Goal: Task Accomplishment & Management: Manage account settings

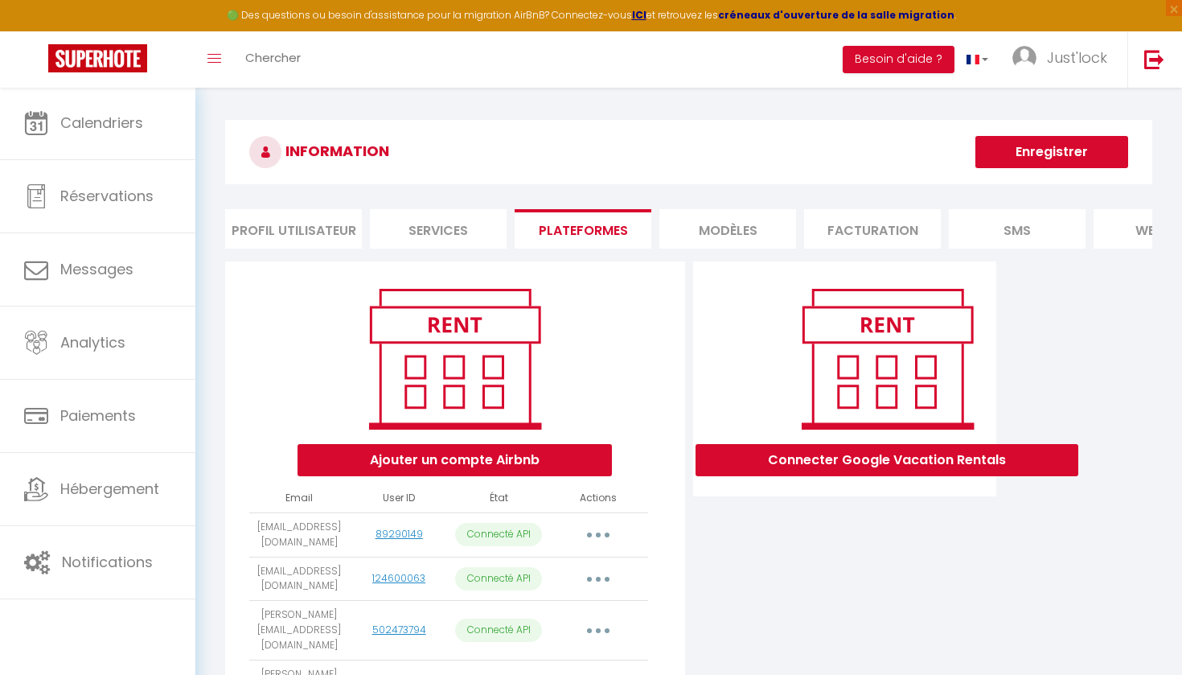
scroll to position [5, 0]
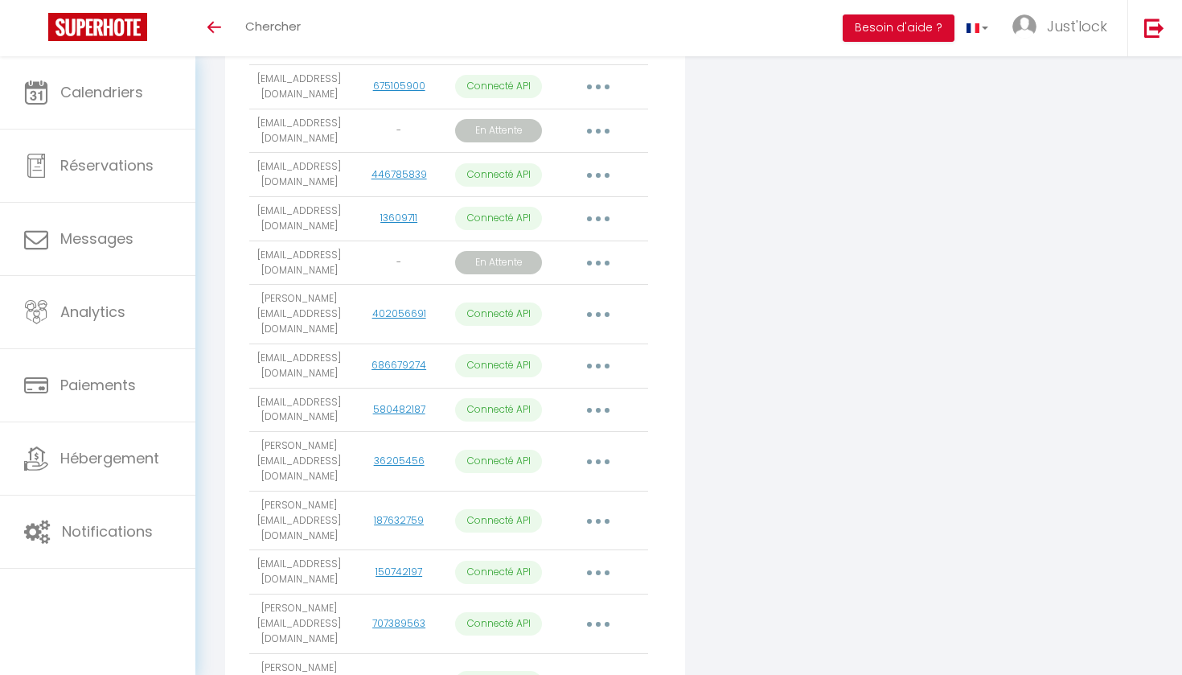
scroll to position [683, 0]
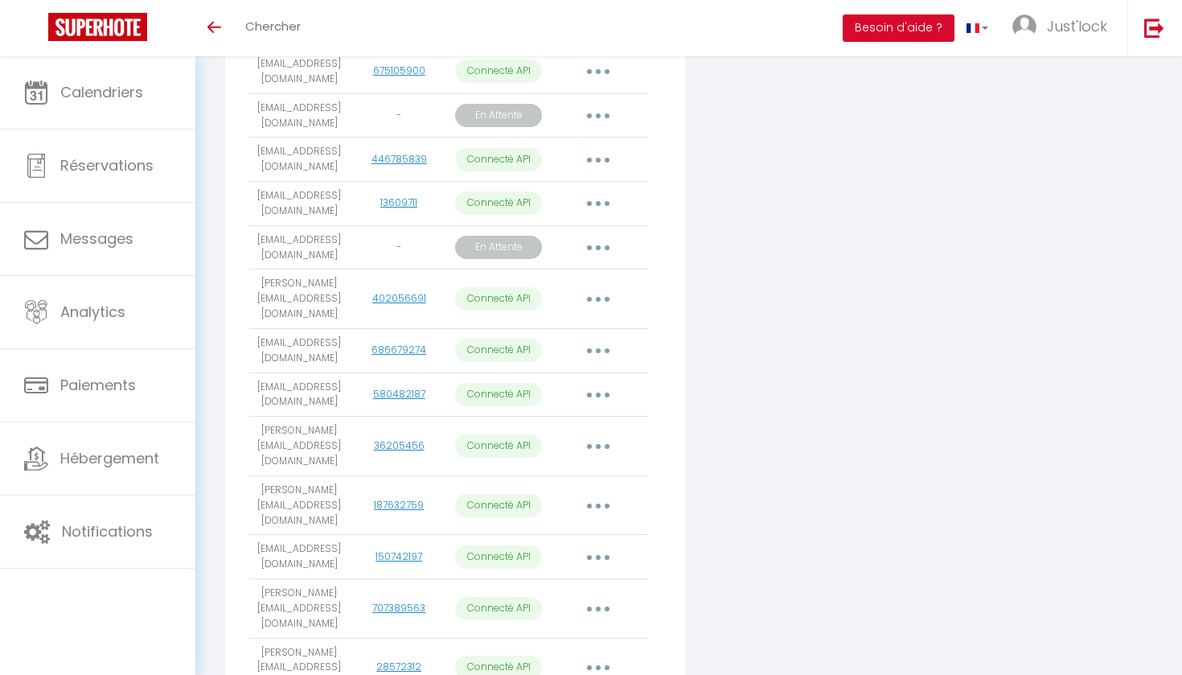
click at [595, 338] on button "button" at bounding box center [598, 351] width 45 height 26
click at [578, 374] on link "Importer les appartements" at bounding box center [527, 387] width 178 height 27
select select "73094"
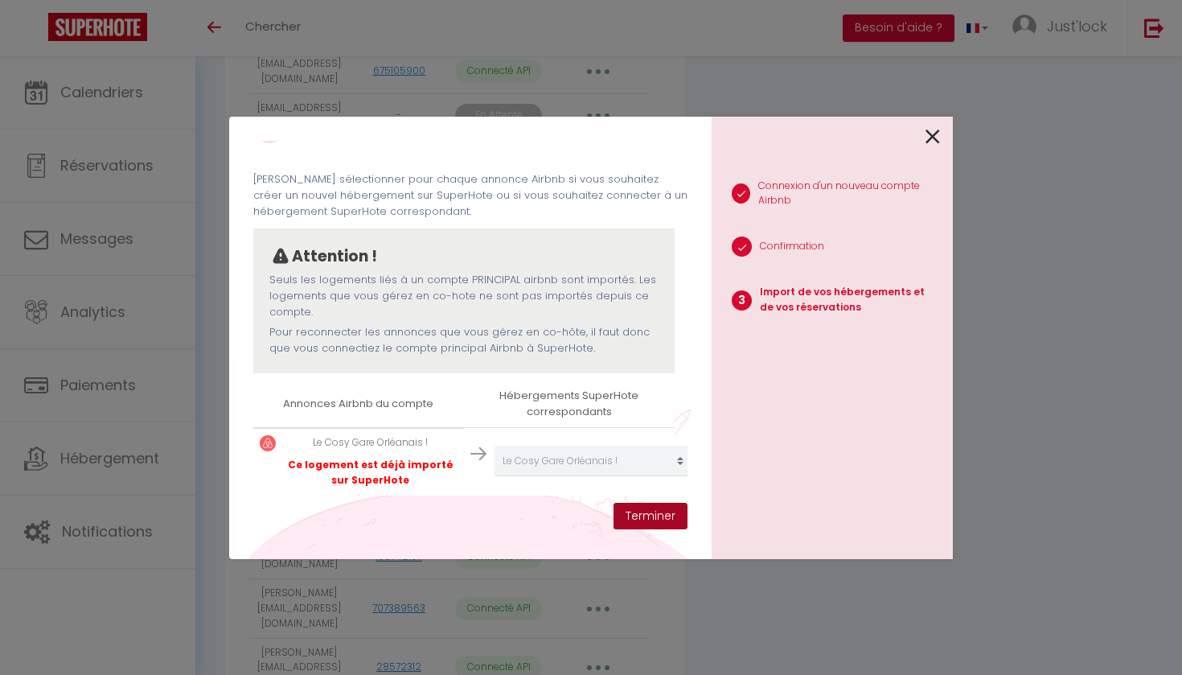
scroll to position [42, 0]
drag, startPoint x: 641, startPoint y: 512, endPoint x: 631, endPoint y: 447, distance: 65.1
click at [641, 512] on button "Terminer" at bounding box center [651, 516] width 74 height 27
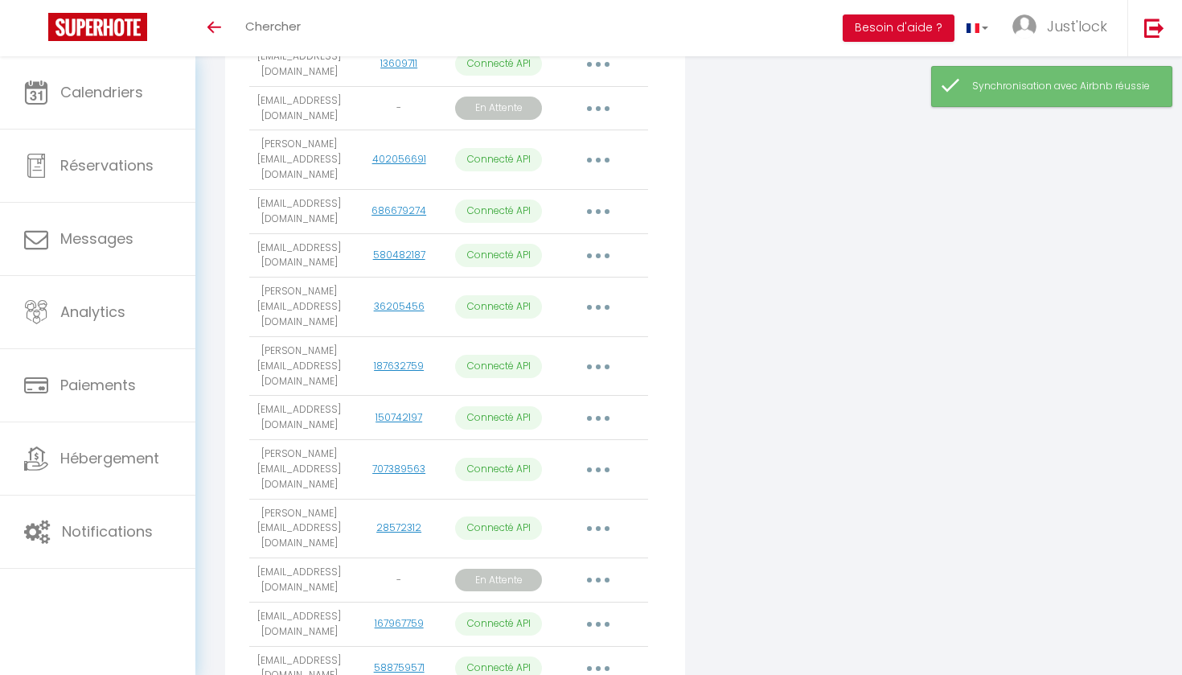
scroll to position [823, 0]
drag, startPoint x: 602, startPoint y: 279, endPoint x: 601, endPoint y: 297, distance: 17.7
click at [602, 352] on button "button" at bounding box center [598, 365] width 45 height 26
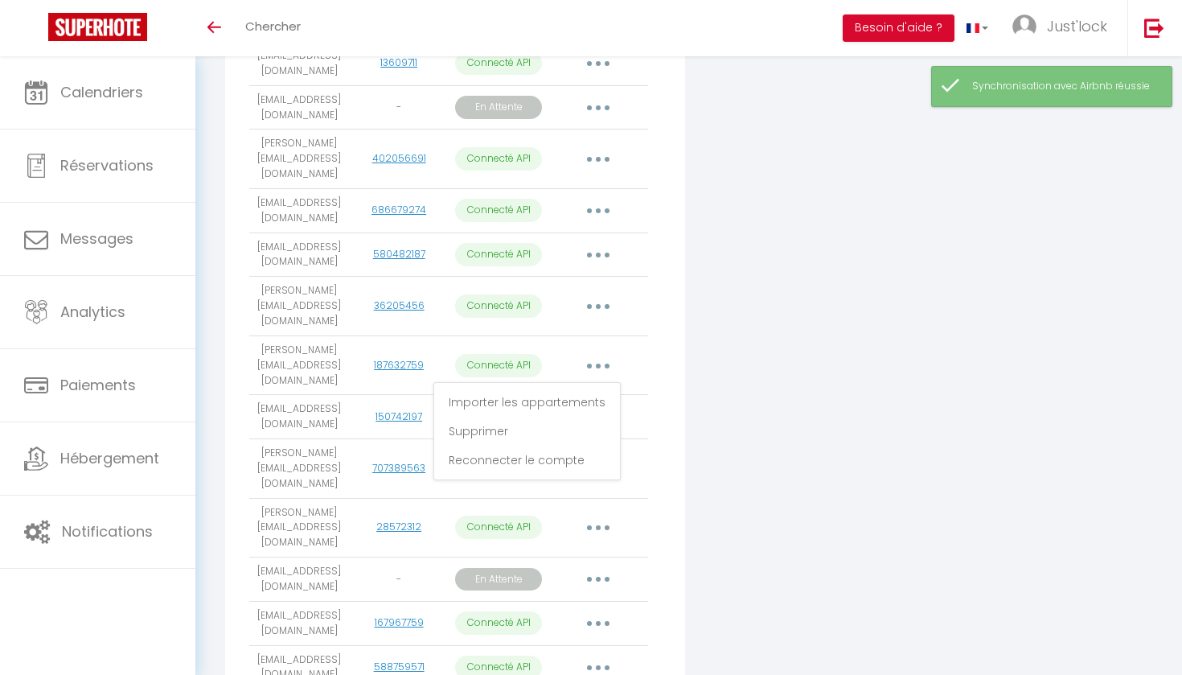
click at [605, 389] on link "Importer les appartements" at bounding box center [527, 402] width 178 height 27
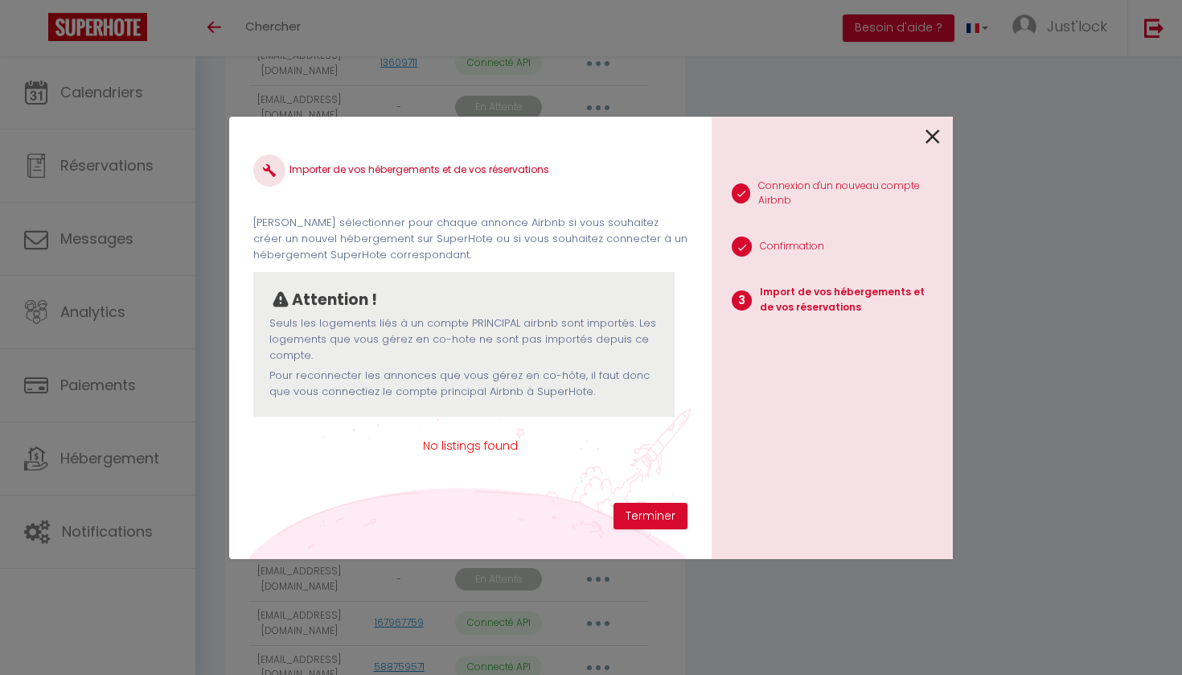
scroll to position [0, 0]
click at [930, 134] on icon at bounding box center [933, 137] width 14 height 24
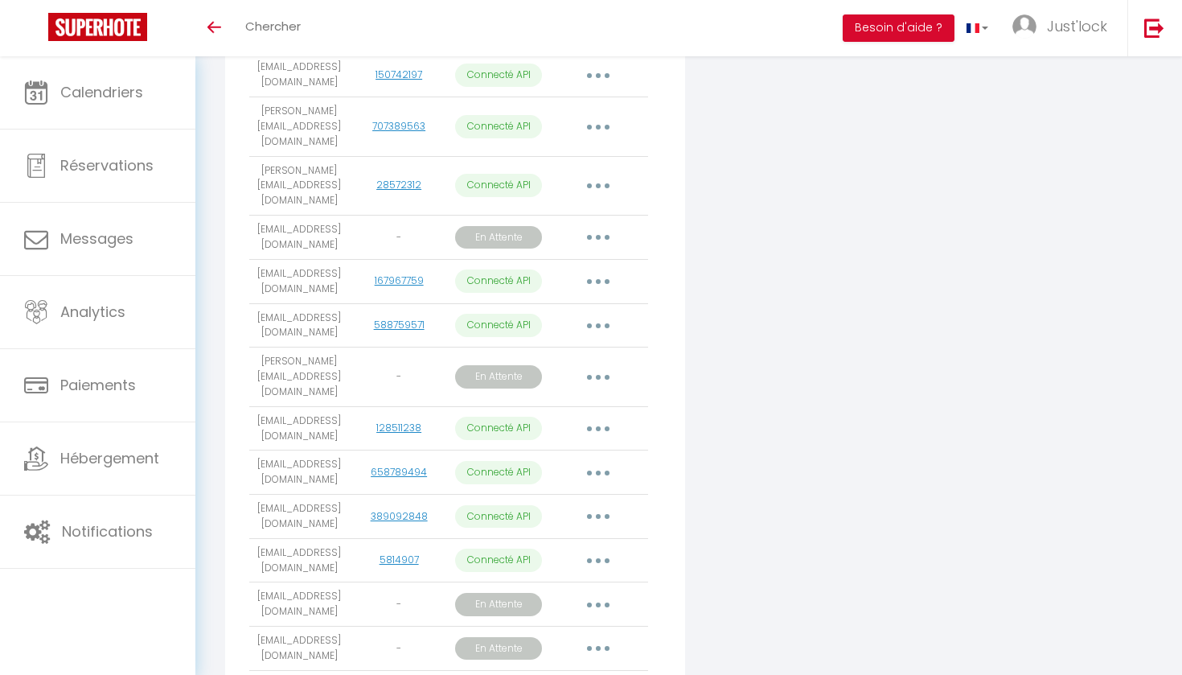
scroll to position [1170, 0]
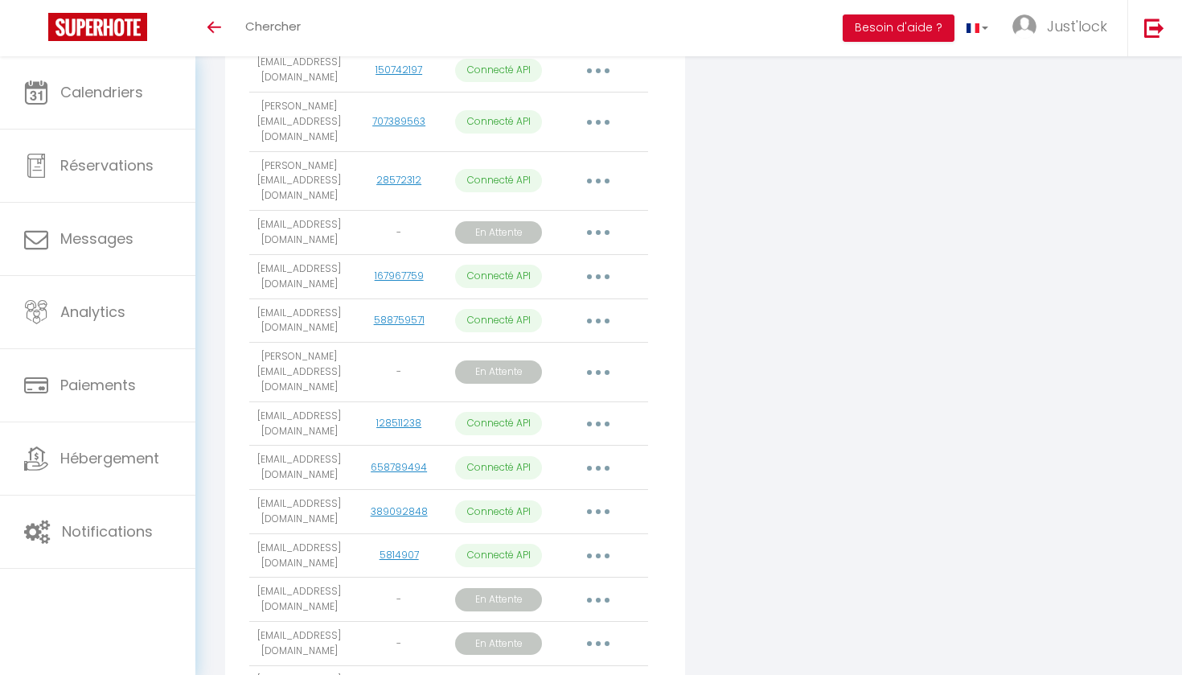
click at [590, 411] on button "button" at bounding box center [598, 424] width 45 height 26
click at [593, 446] on link "Importer les appartements" at bounding box center [527, 459] width 178 height 27
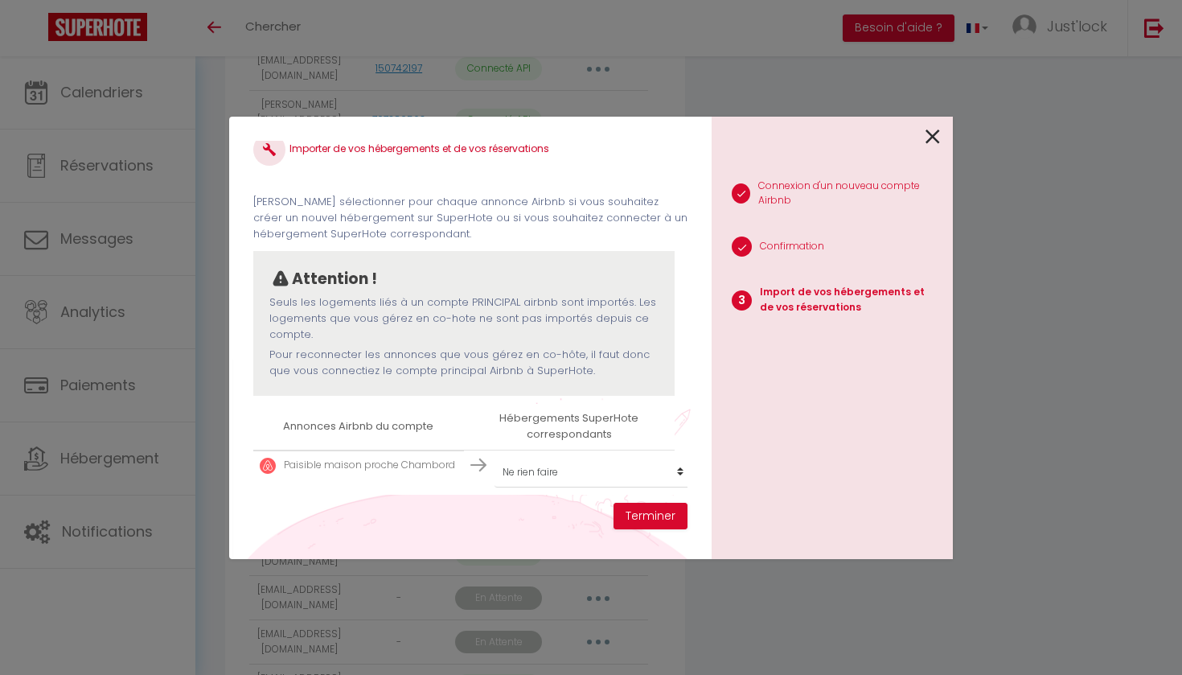
scroll to position [20, 0]
select select "33153"
click at [666, 515] on button "Terminer" at bounding box center [651, 516] width 74 height 27
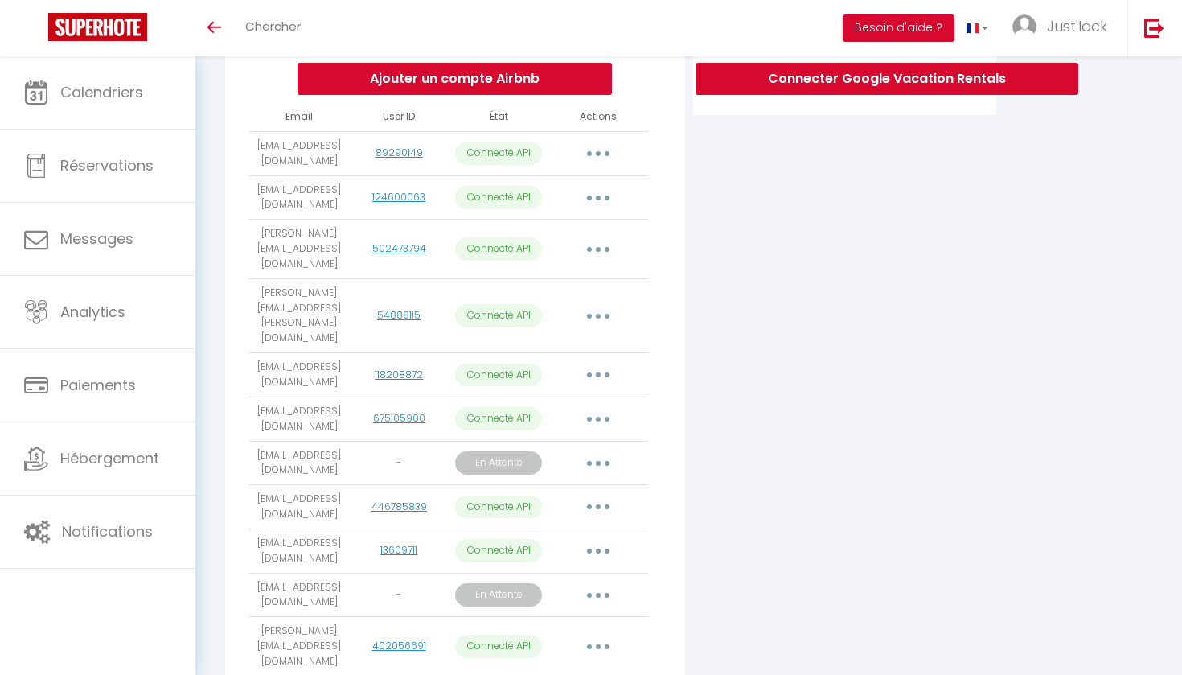
click at [596, 417] on icon "button" at bounding box center [598, 419] width 5 height 5
click at [584, 442] on link "Importer les appartements" at bounding box center [527, 455] width 178 height 27
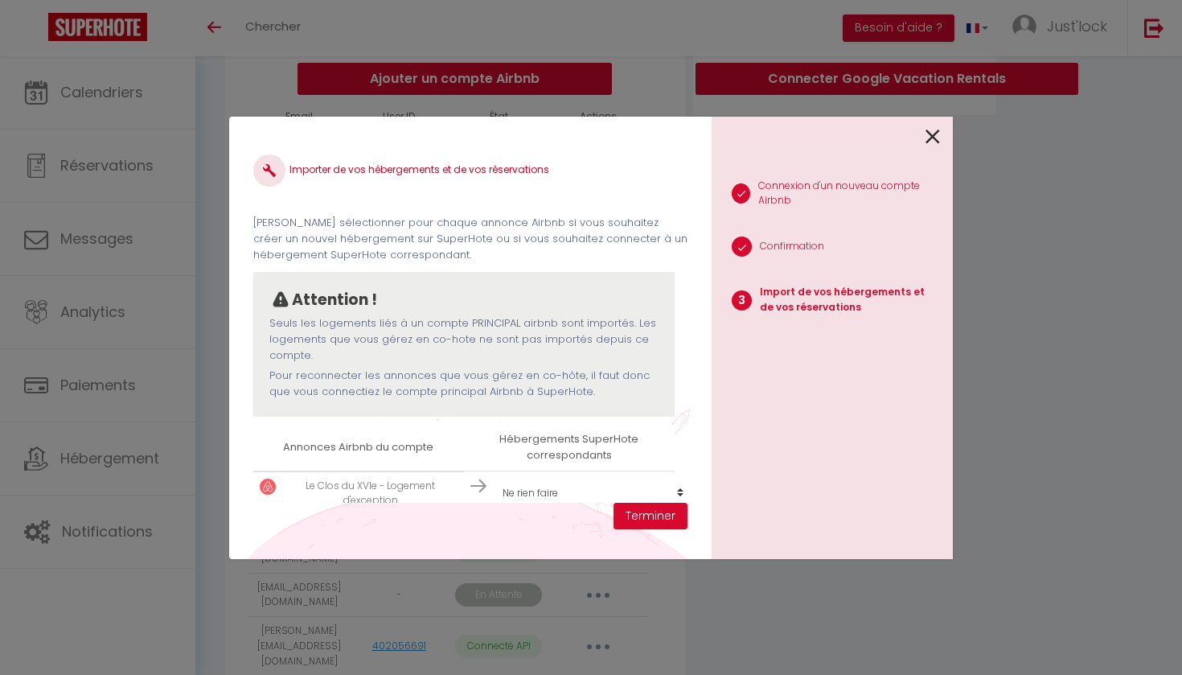
scroll to position [2, 0]
select select "74359"
click at [646, 524] on button "Terminer" at bounding box center [651, 516] width 74 height 27
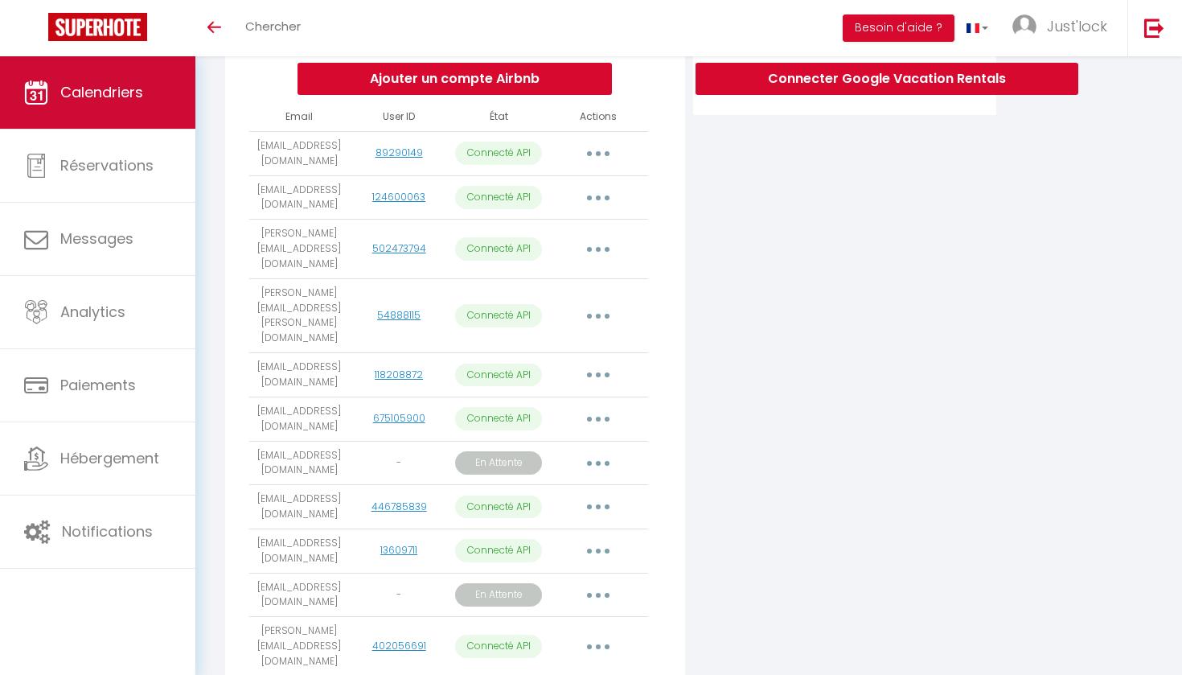
click at [153, 85] on link "Calendriers" at bounding box center [97, 92] width 195 height 72
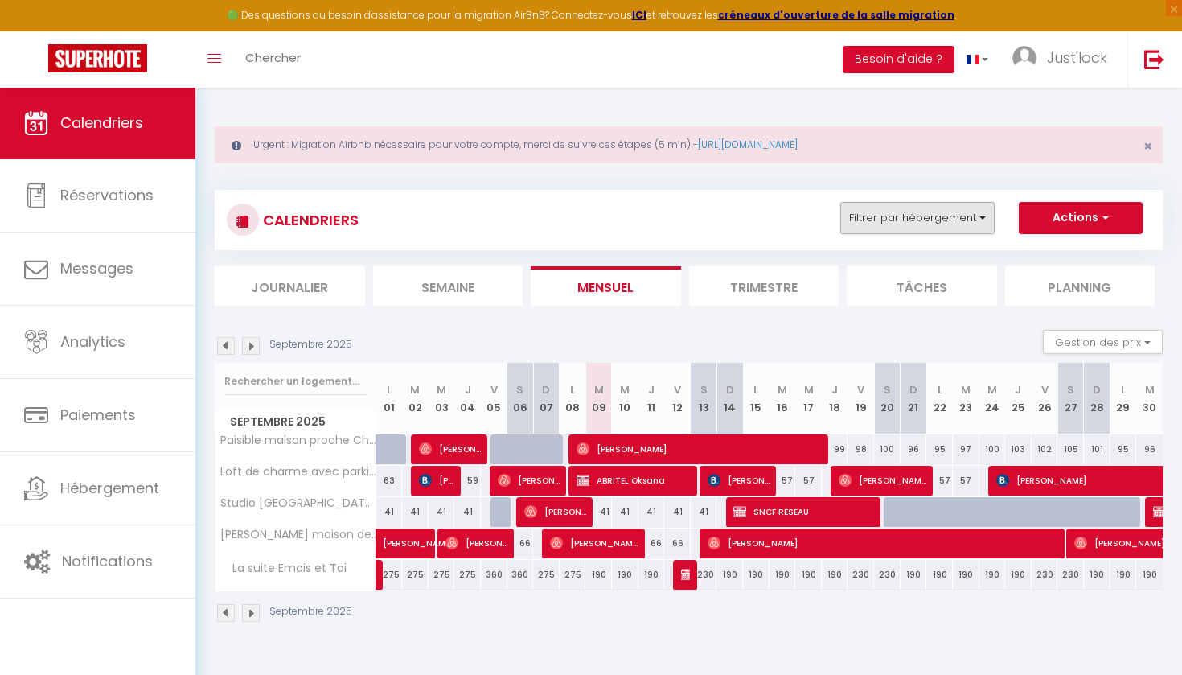
click at [964, 216] on button "Filtrer par hébergement" at bounding box center [918, 218] width 154 height 32
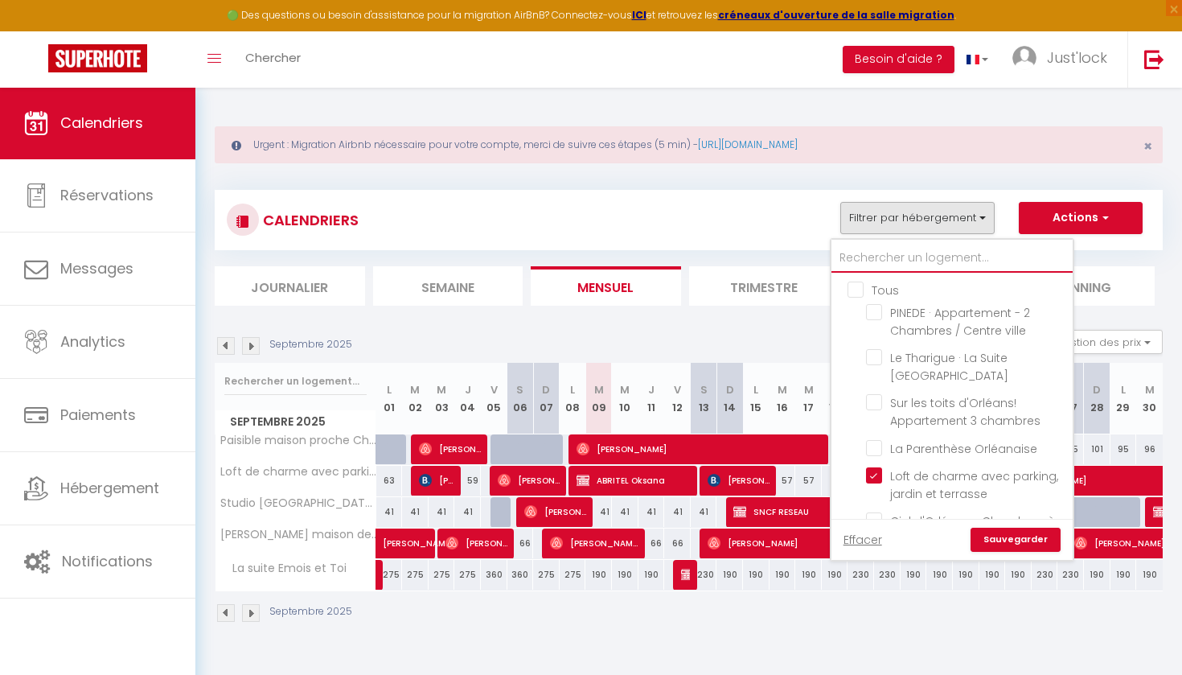
click at [920, 255] on input "text" at bounding box center [952, 258] width 241 height 29
type input "c"
checkbox input "false"
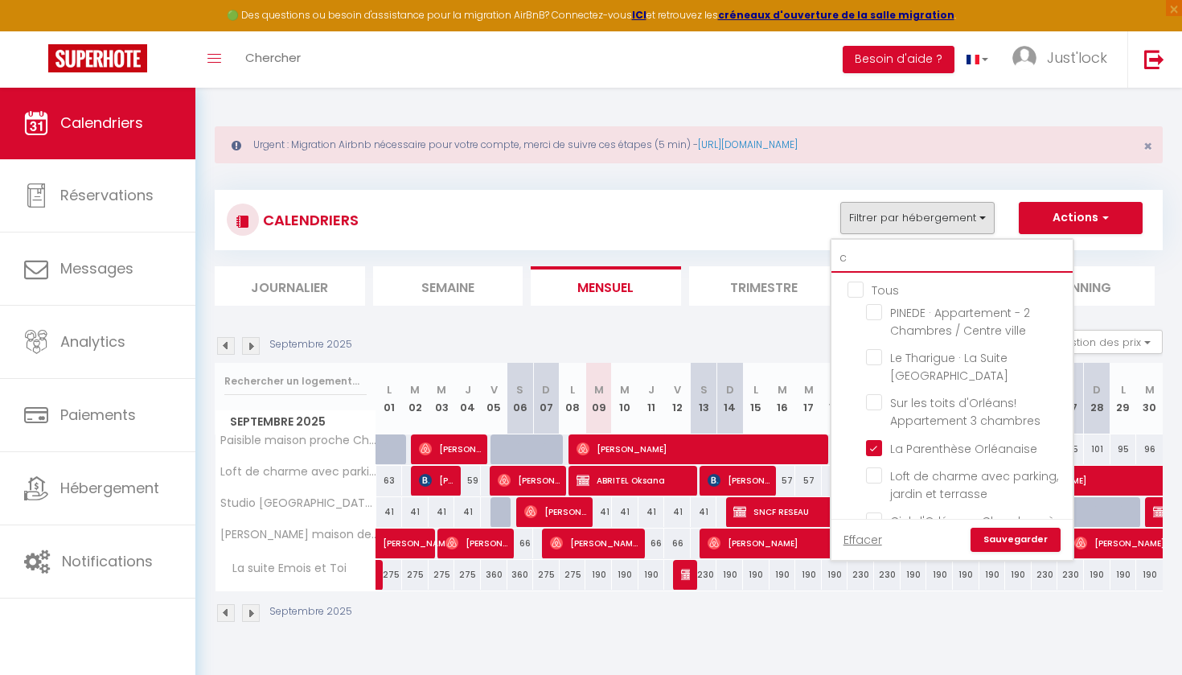
checkbox input "true"
checkbox input "false"
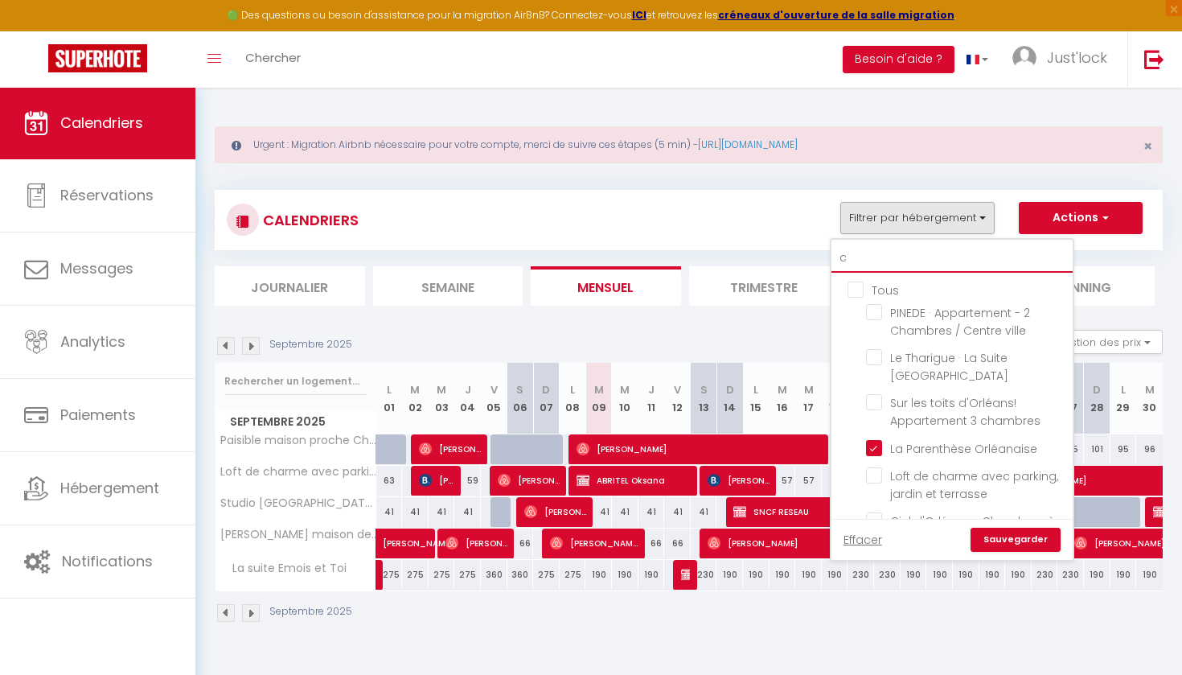
checkbox input "false"
checkbox input "true"
checkbox input "false"
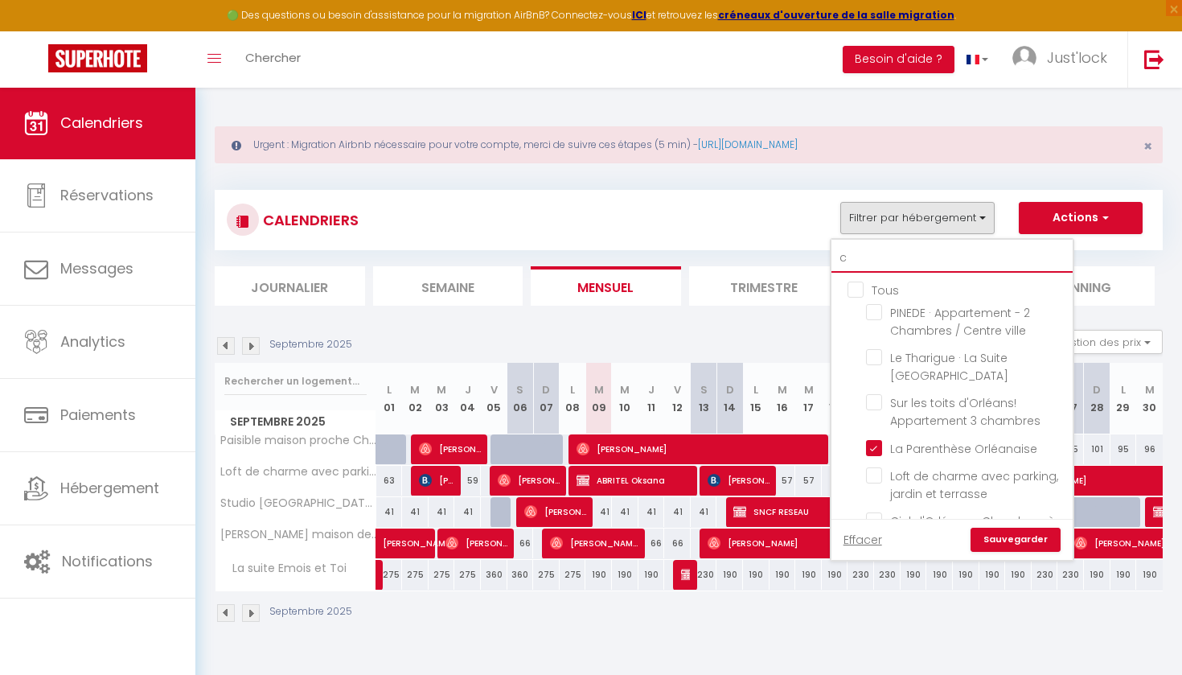
checkbox input "false"
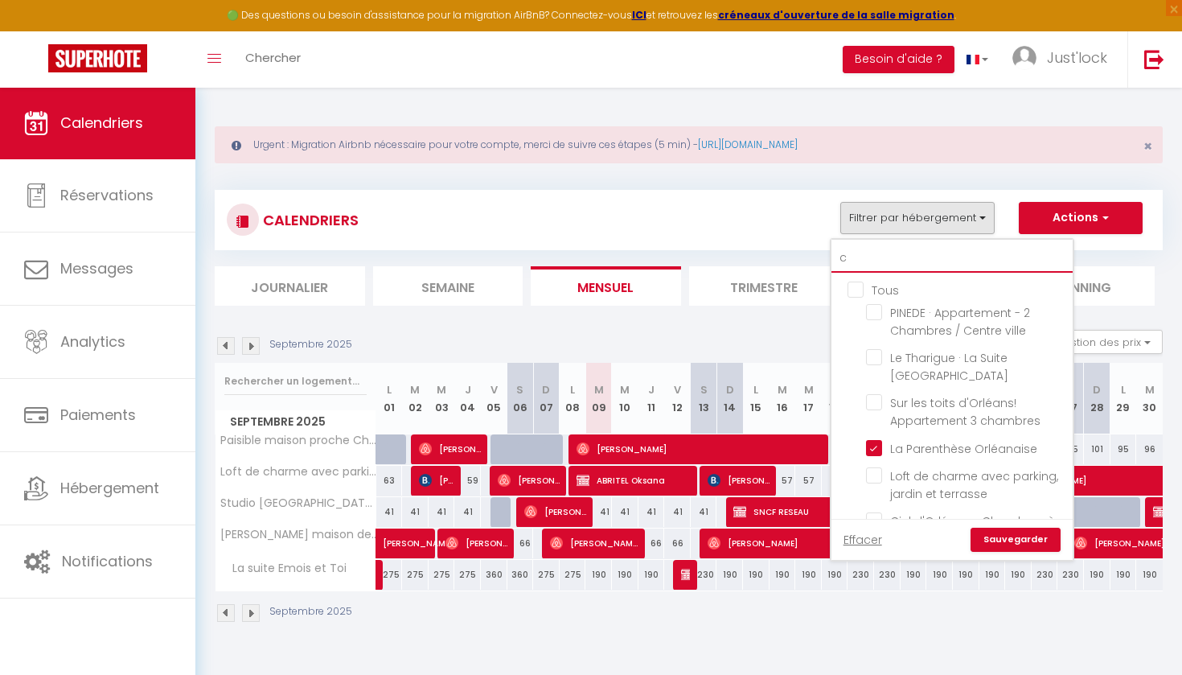
checkbox input "false"
checkbox input "true"
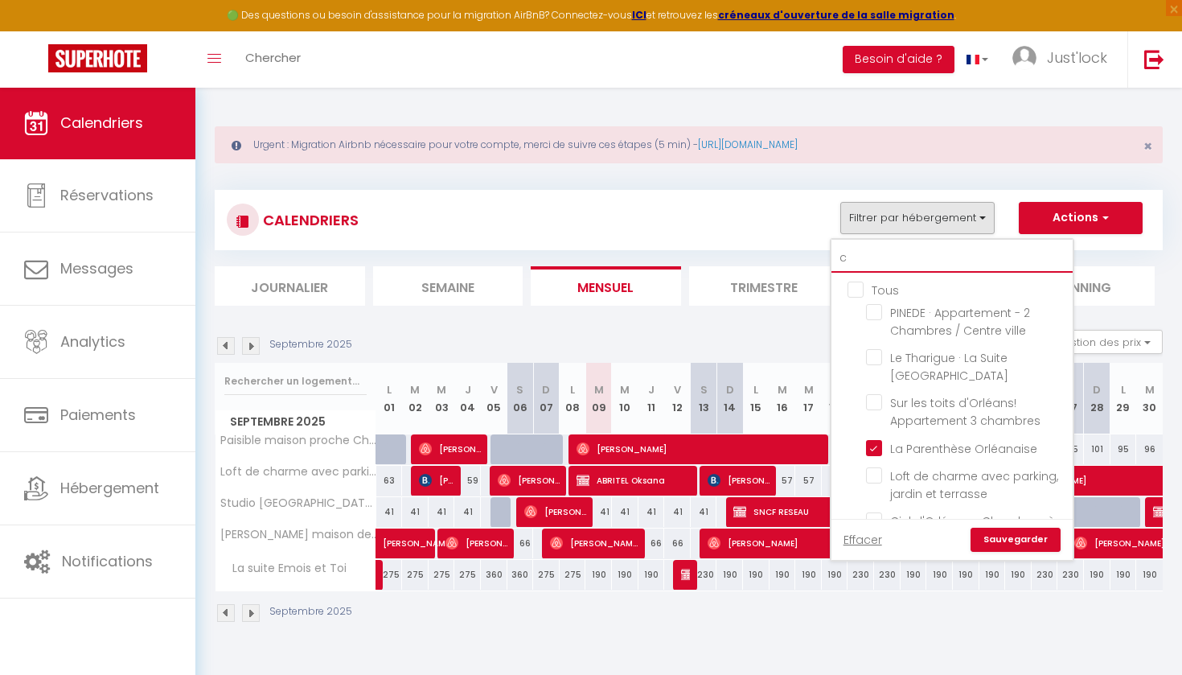
checkbox input "false"
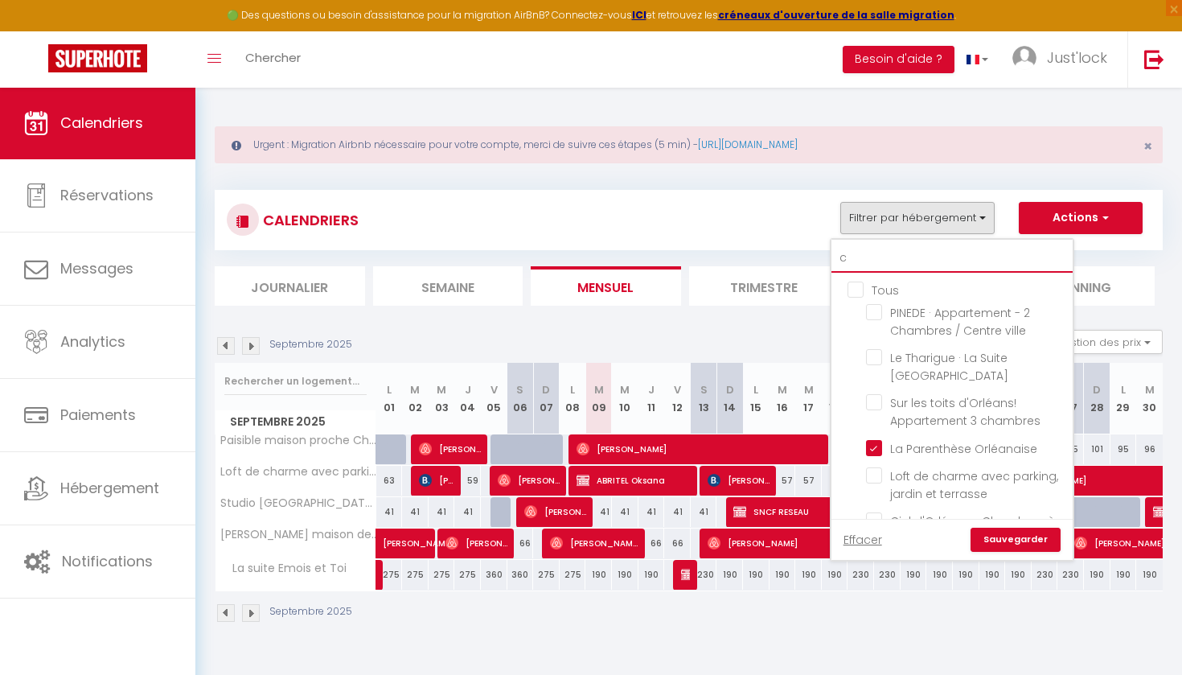
checkbox input "false"
checkbox input "true"
checkbox input "false"
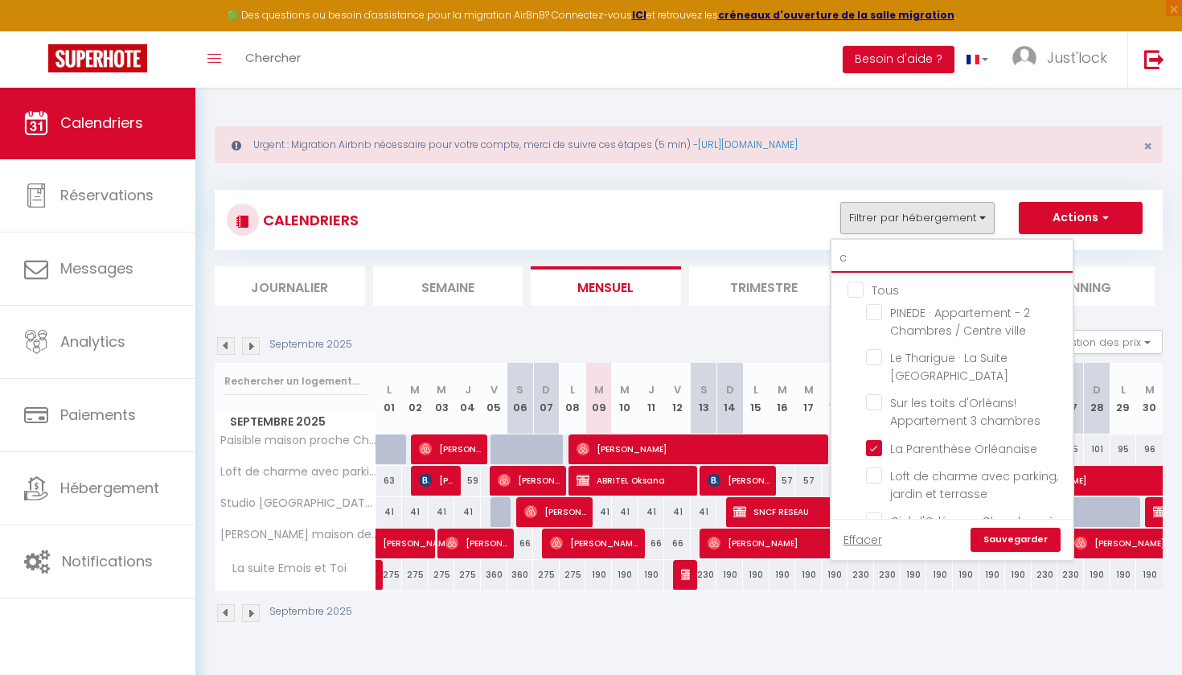
checkbox input "false"
type input "cl"
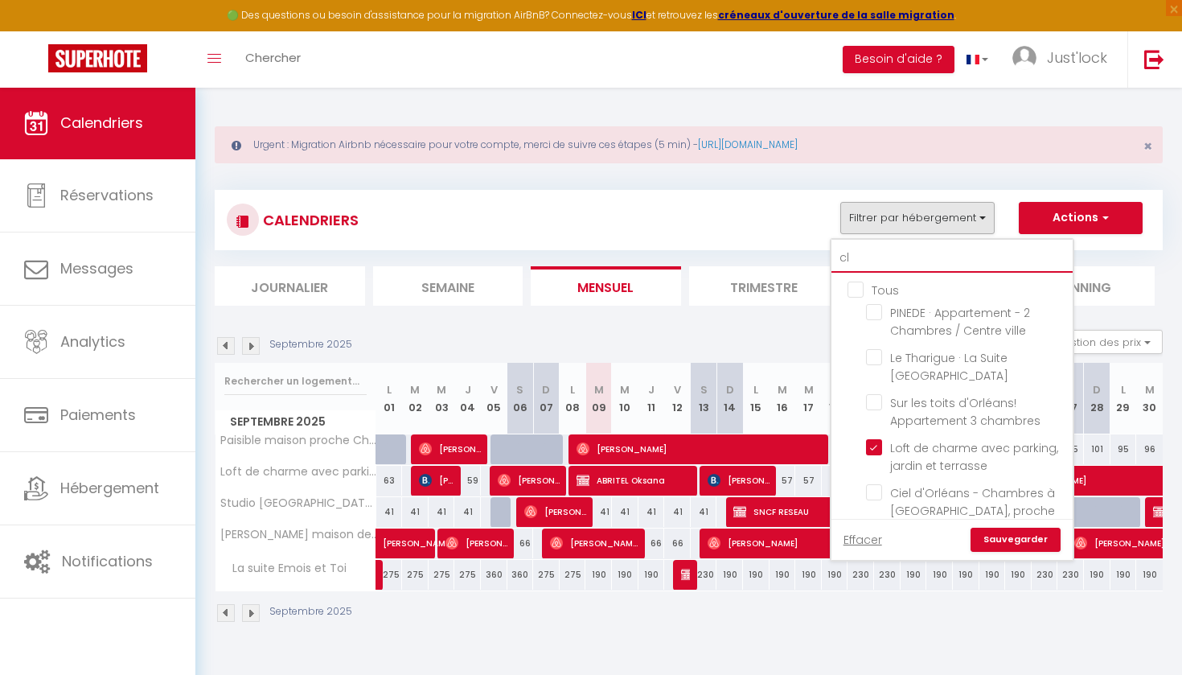
checkbox input "false"
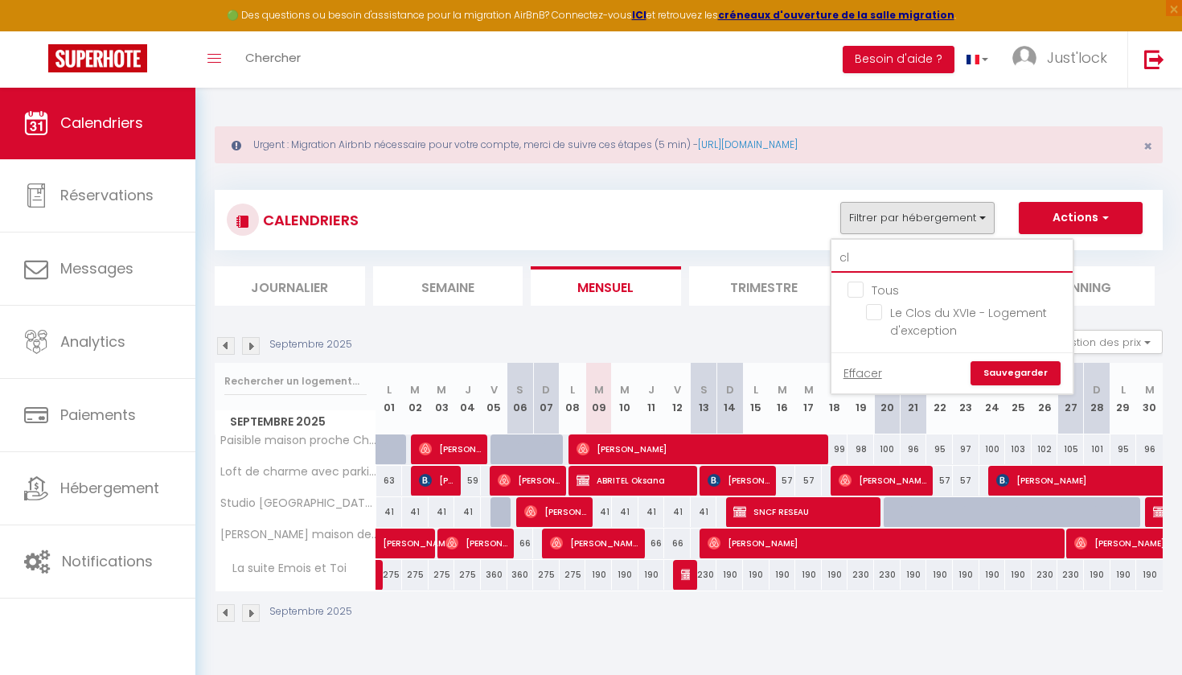
type input "clo"
checkbox input "false"
type input "clos"
checkbox input "false"
type input "clos"
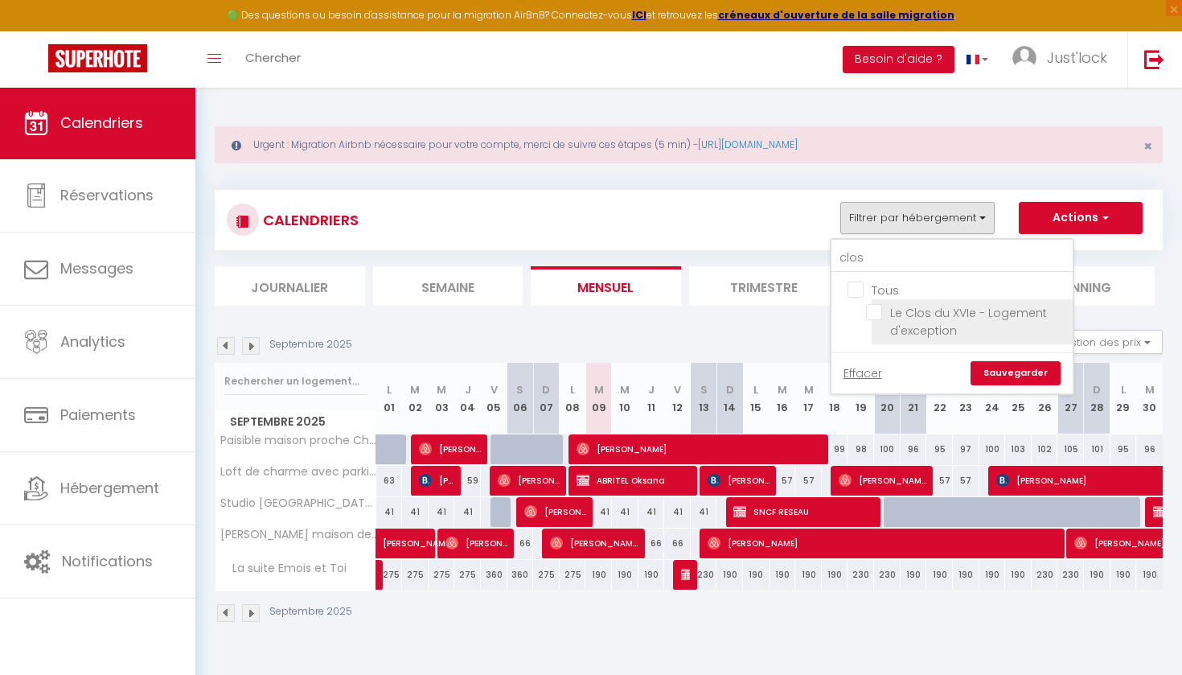
click at [876, 310] on input "Le Clos du XVIe - Logement d'exception" at bounding box center [966, 312] width 201 height 16
checkbox input "true"
click at [1024, 377] on link "Sauvegarder" at bounding box center [1016, 373] width 90 height 24
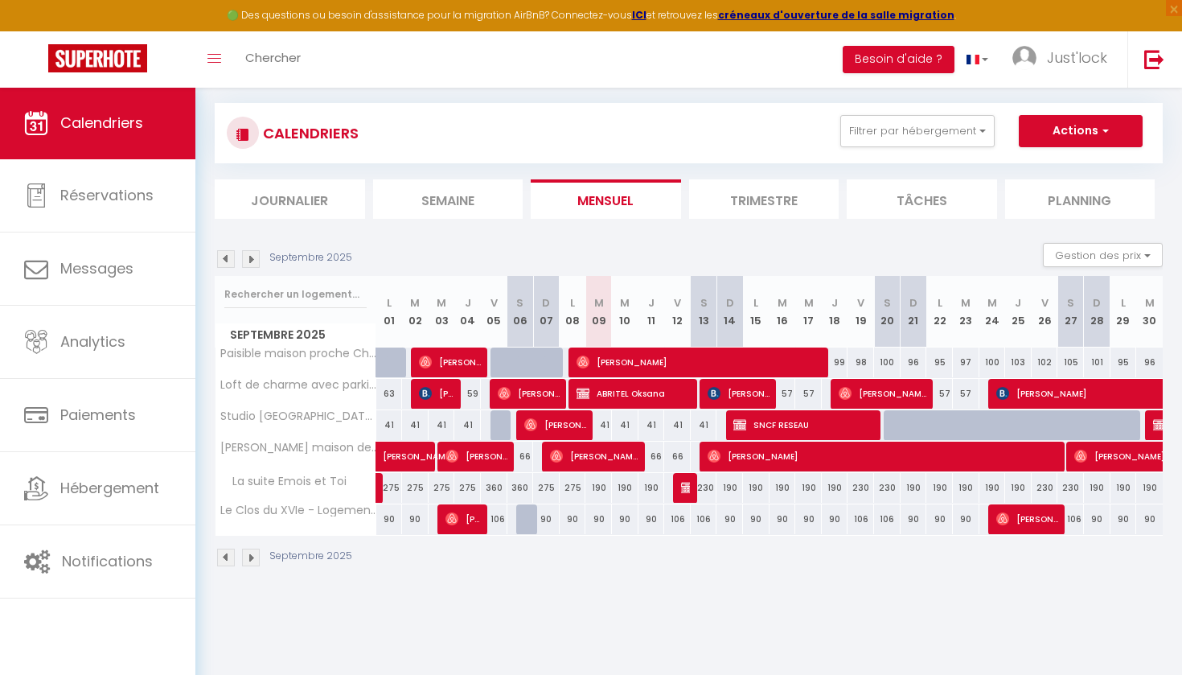
scroll to position [87, 0]
click at [681, 515] on div "106" at bounding box center [677, 519] width 27 height 30
type input "106"
type input "Ven 12 Septembre 2025"
type input "Sam 13 Septembre 2025"
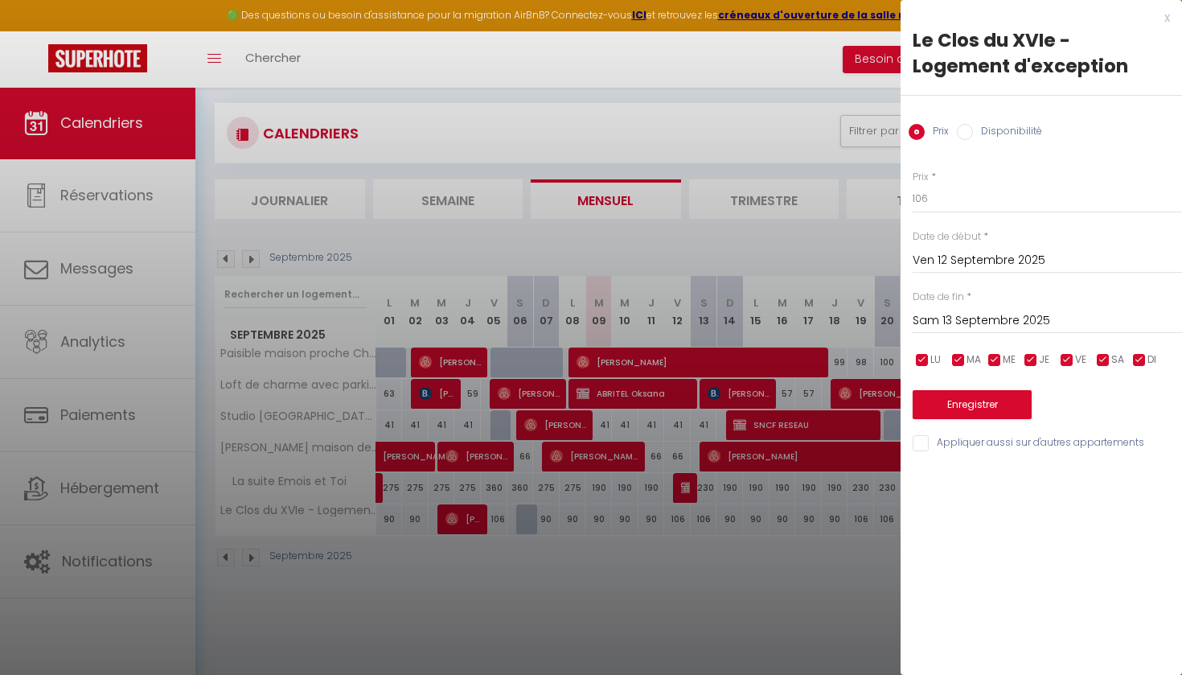
drag, startPoint x: 992, startPoint y: 364, endPoint x: 1027, endPoint y: 344, distance: 40.7
click at [993, 364] on input "checkbox" at bounding box center [995, 360] width 16 height 16
checkbox input "false"
drag, startPoint x: 1029, startPoint y: 352, endPoint x: 993, endPoint y: 360, distance: 36.3
click at [1029, 352] on input "checkbox" at bounding box center [1031, 360] width 16 height 16
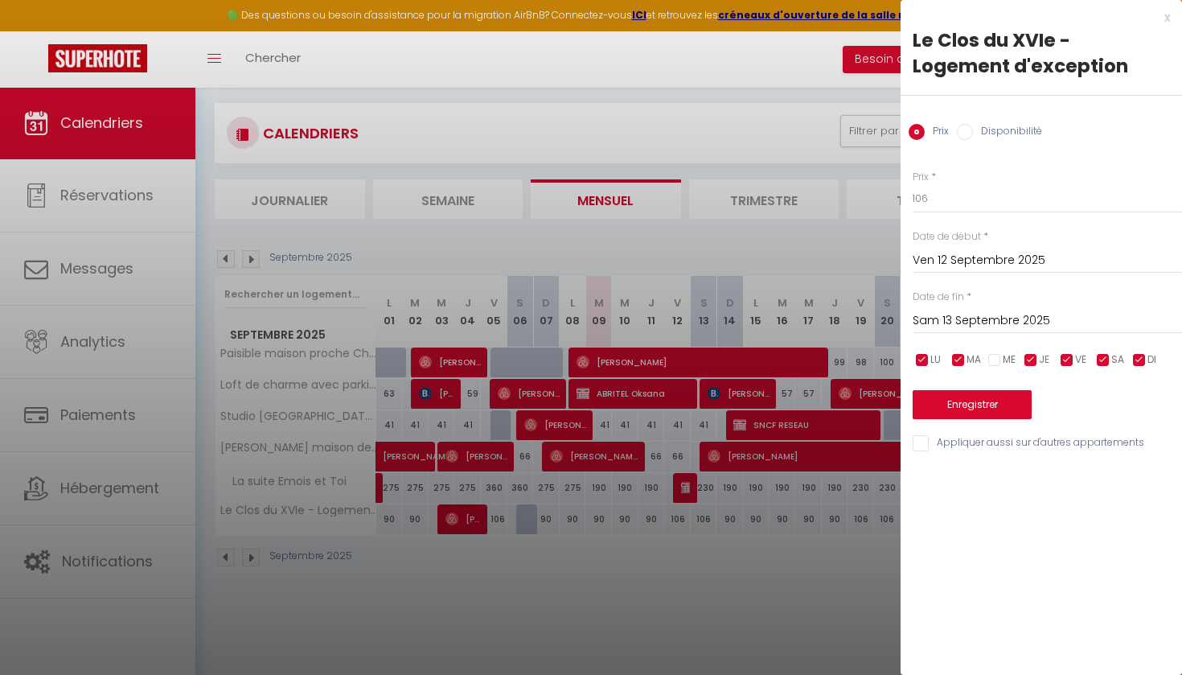
checkbox input "false"
drag, startPoint x: 957, startPoint y: 355, endPoint x: 909, endPoint y: 358, distance: 48.4
click at [957, 355] on input "checkbox" at bounding box center [959, 360] width 16 height 16
checkbox input "false"
drag, startPoint x: 909, startPoint y: 358, endPoint x: 918, endPoint y: 356, distance: 9.0
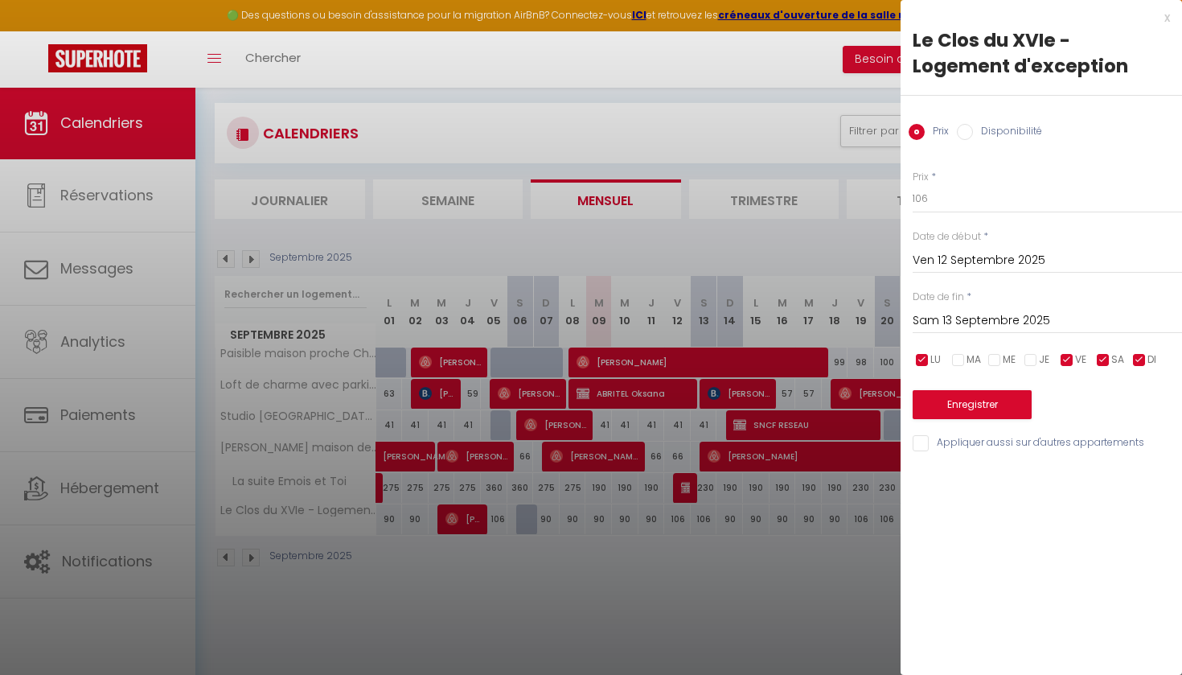
click at [910, 358] on ul "LU MA ME JE VE SA DI" at bounding box center [911, 360] width 16 height 20
drag, startPoint x: 1141, startPoint y: 354, endPoint x: 1063, endPoint y: 360, distance: 77.5
click at [1141, 354] on input "checkbox" at bounding box center [1140, 360] width 16 height 16
checkbox input "false"
drag, startPoint x: 919, startPoint y: 356, endPoint x: 951, endPoint y: 202, distance: 157.0
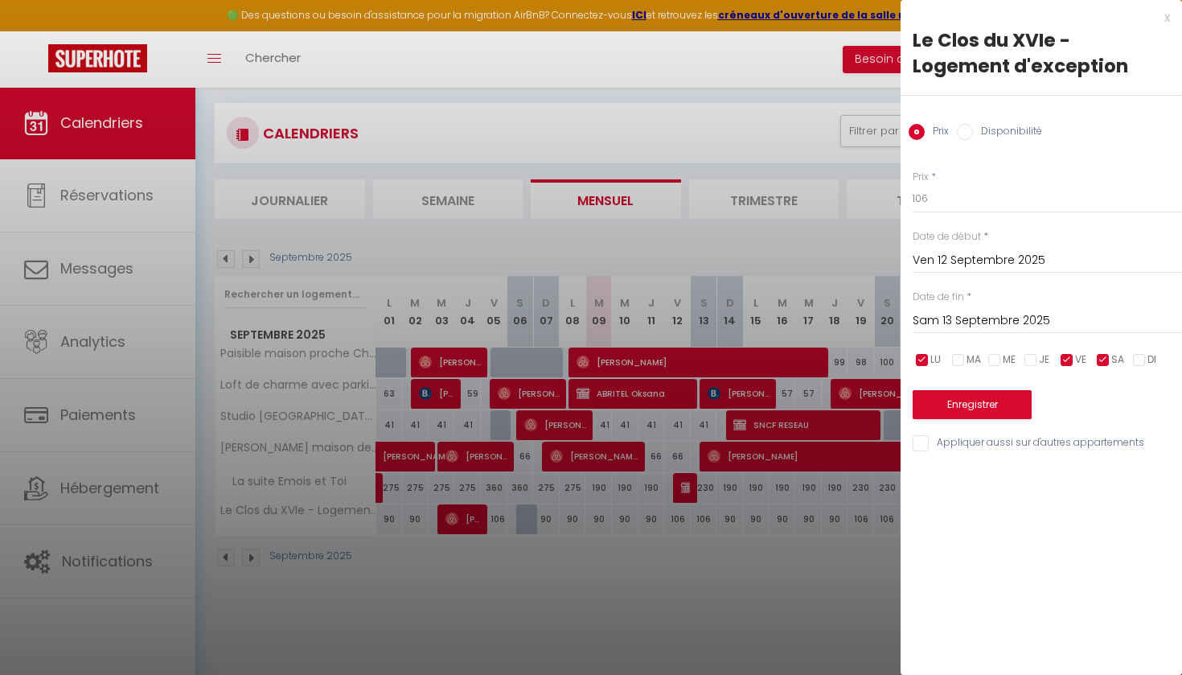
click at [919, 356] on input "checkbox" at bounding box center [923, 360] width 16 height 16
checkbox input "false"
click at [948, 203] on input "106" at bounding box center [1047, 198] width 269 height 29
type input "1"
type input "96"
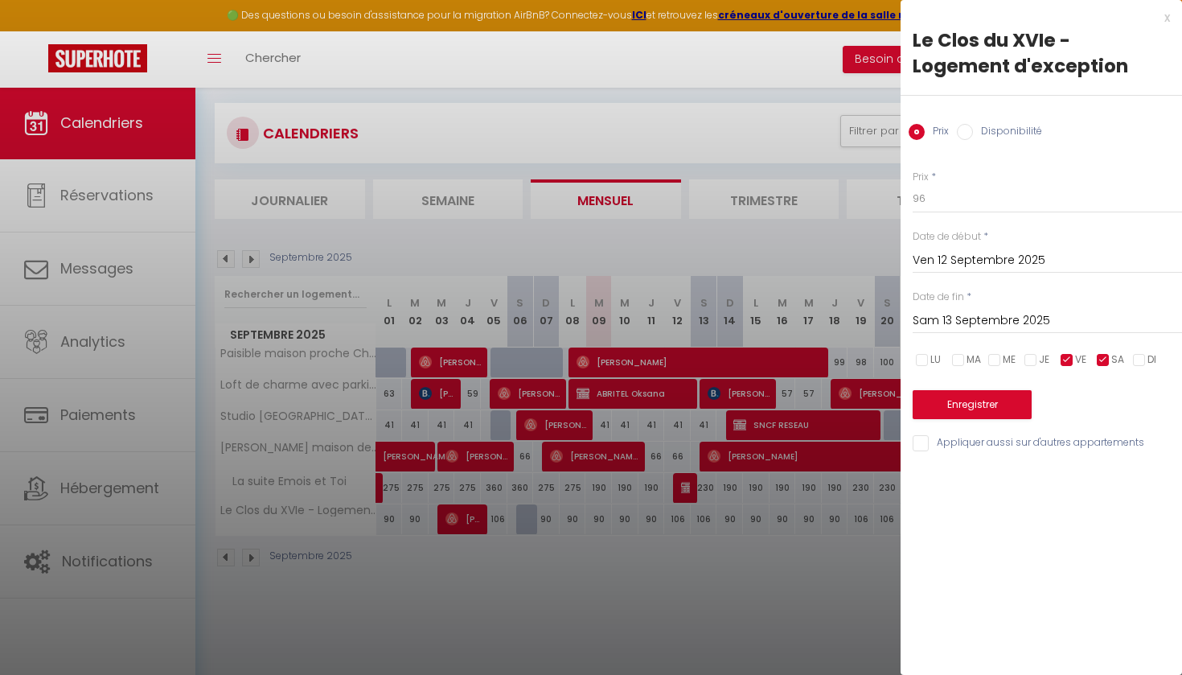
click at [1023, 323] on input "Sam 13 Septembre 2025" at bounding box center [1047, 320] width 269 height 21
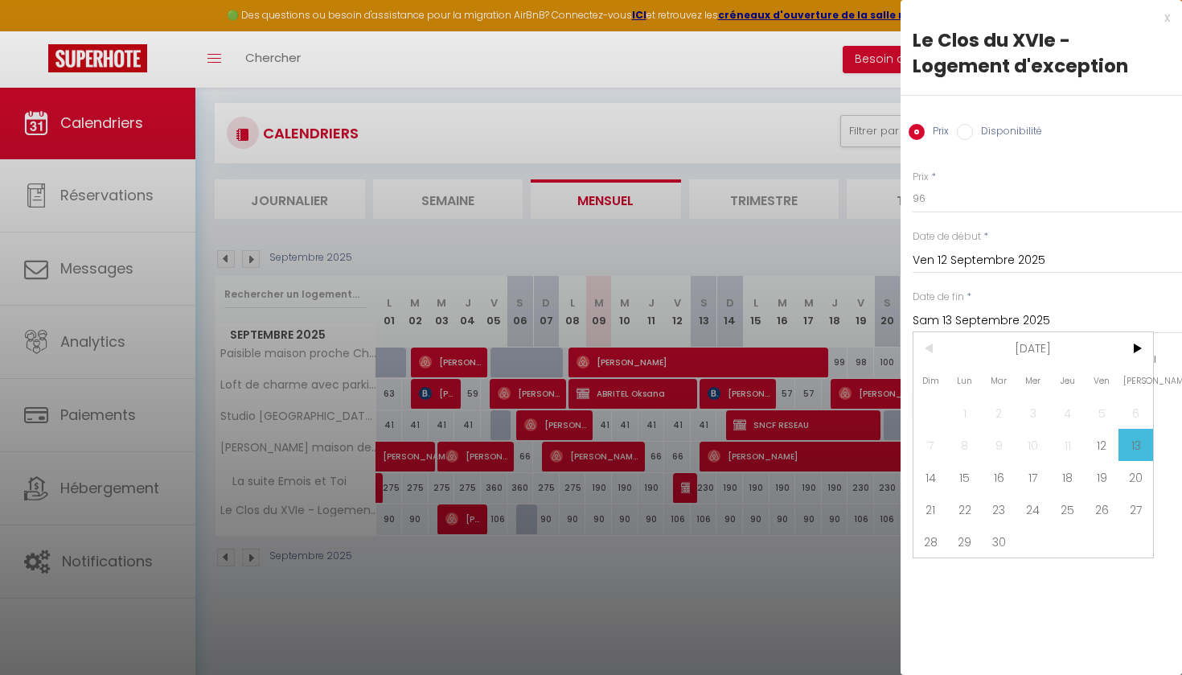
drag, startPoint x: 1133, startPoint y: 352, endPoint x: 1132, endPoint y: 385, distance: 33.8
click at [1133, 352] on span ">" at bounding box center [1136, 348] width 35 height 32
drag, startPoint x: 1102, startPoint y: 539, endPoint x: 1071, endPoint y: 501, distance: 49.1
click at [1101, 539] on span "31" at bounding box center [1102, 541] width 35 height 32
type input "Ven 31 Octobre 2025"
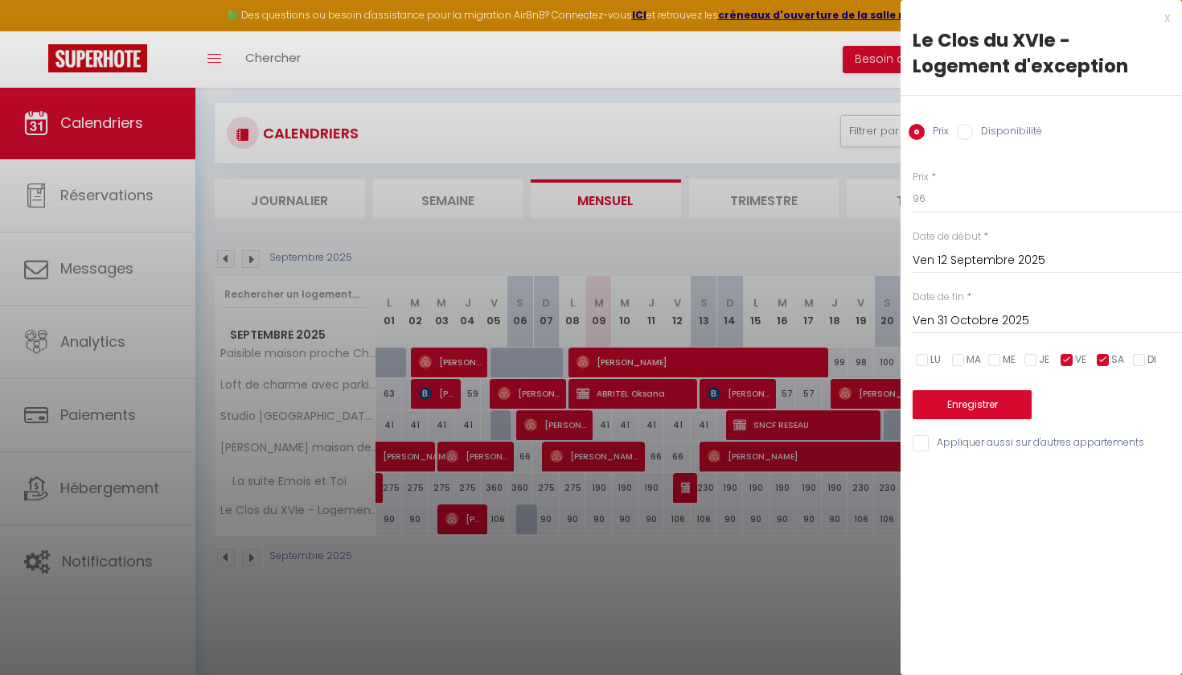
click at [979, 405] on button "Enregistrer" at bounding box center [972, 404] width 119 height 29
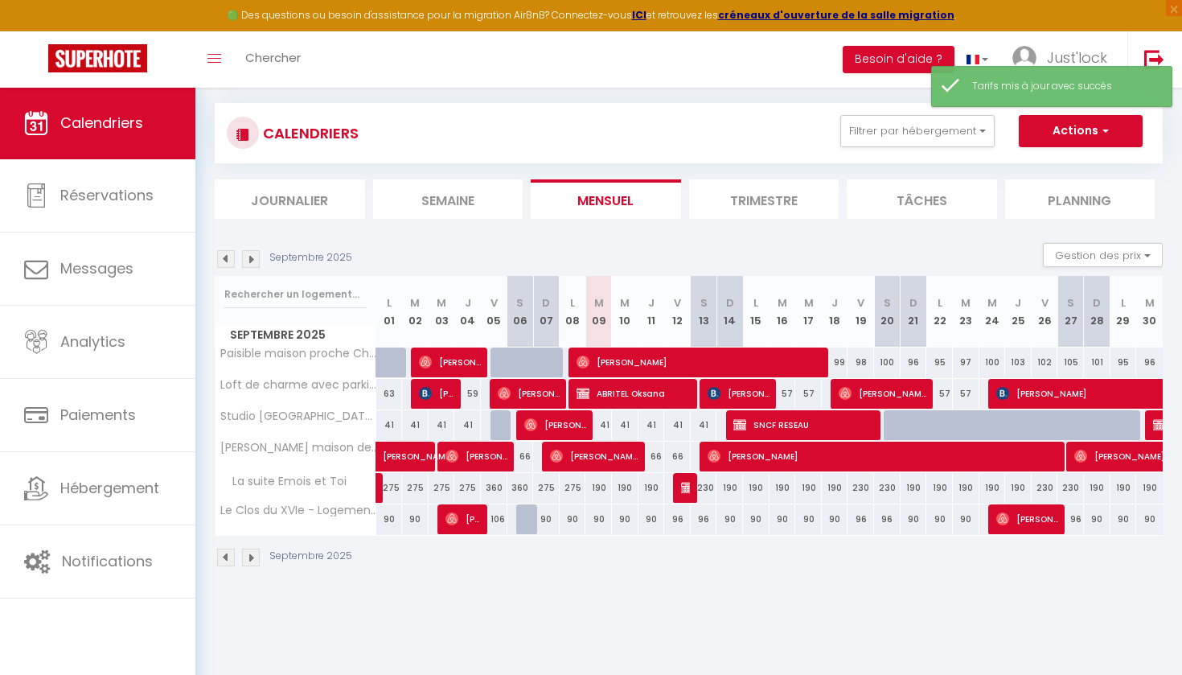
click at [981, 583] on div "Urgent : Migration Airbnb nécessaire pour votre compte, merci de suivre ces éta…" at bounding box center [688, 301] width 987 height 602
